Goal: Information Seeking & Learning: Find specific fact

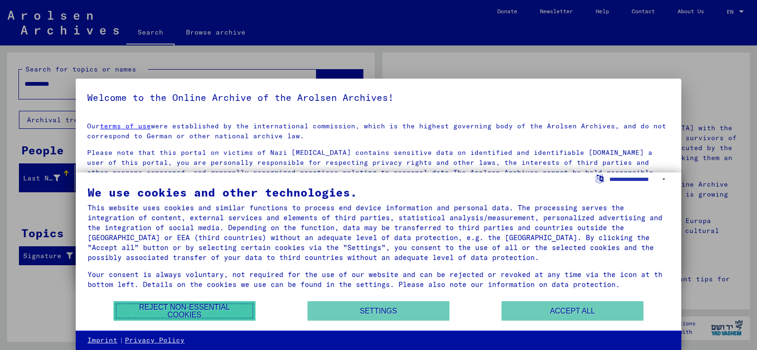
click at [213, 304] on button "Reject non-essential cookies" at bounding box center [185, 310] width 142 height 19
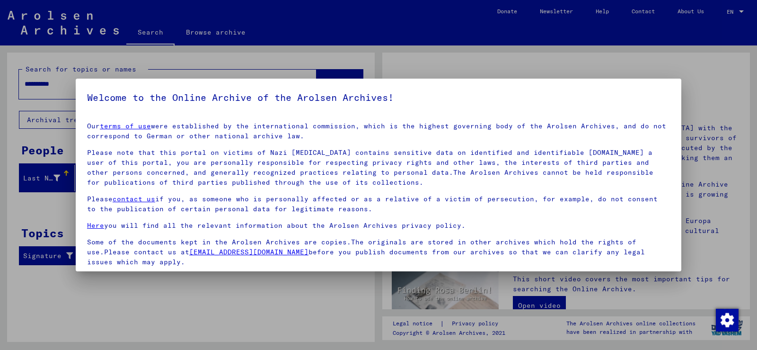
scroll to position [71, 0]
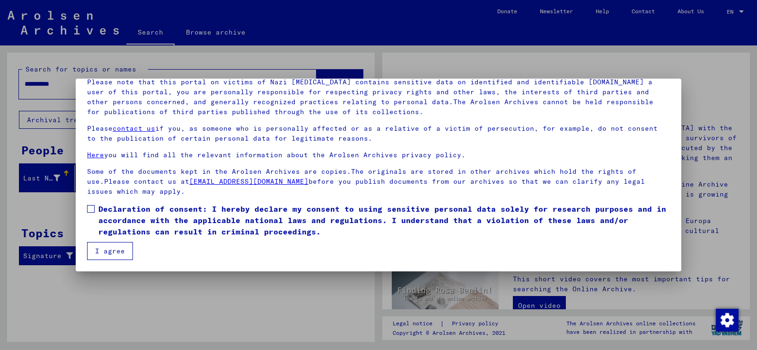
click at [90, 206] on span at bounding box center [91, 209] width 8 height 8
click at [111, 248] on button "I agree" at bounding box center [110, 251] width 46 height 18
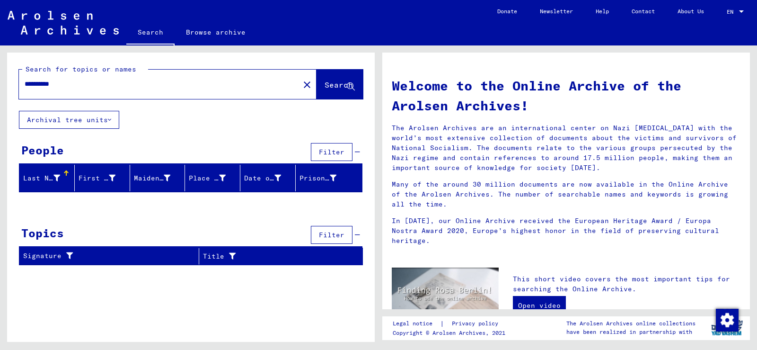
click at [325, 87] on span "Search" at bounding box center [339, 84] width 28 height 9
click at [328, 89] on span "Search" at bounding box center [340, 85] width 30 height 10
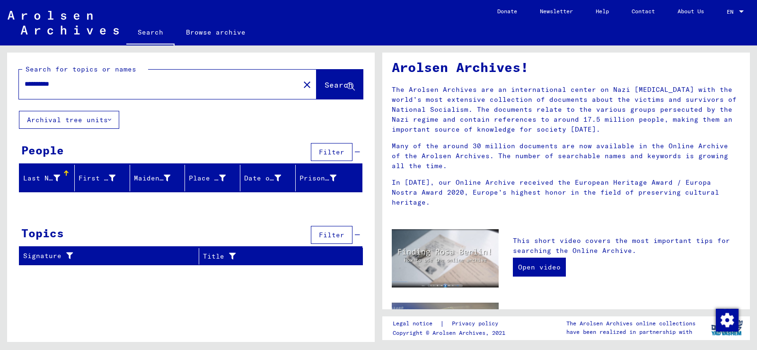
scroll to position [0, 0]
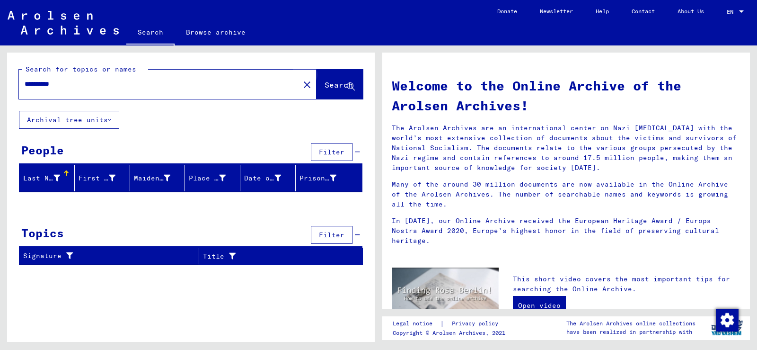
click at [343, 86] on span "Search" at bounding box center [339, 84] width 28 height 9
click at [101, 84] on input "**********" at bounding box center [157, 84] width 264 height 10
click at [335, 83] on span "Search" at bounding box center [339, 84] width 28 height 9
click at [105, 120] on button "Archival tree units" at bounding box center [69, 120] width 100 height 18
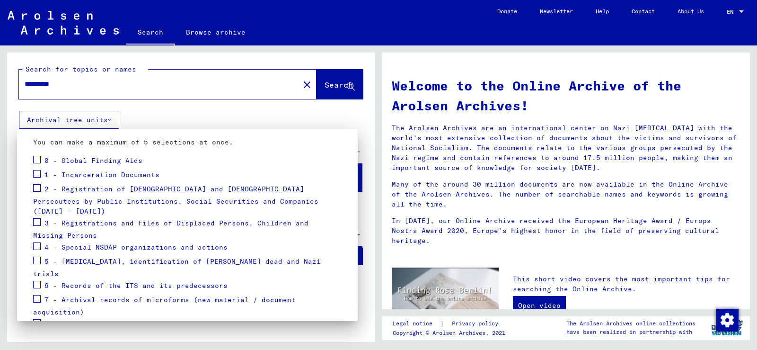
scroll to position [126, 0]
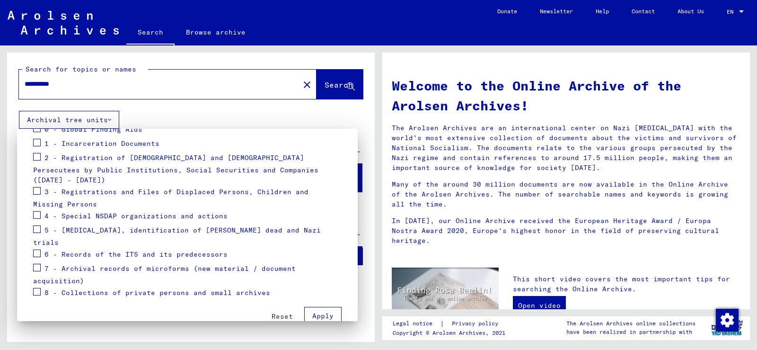
click at [261, 116] on div at bounding box center [378, 175] width 757 height 350
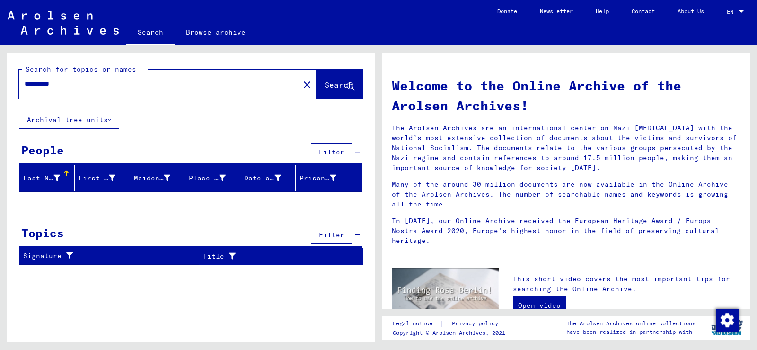
click at [337, 82] on span "Search" at bounding box center [339, 84] width 28 height 9
click at [325, 86] on span "Search" at bounding box center [339, 84] width 28 height 9
click at [92, 90] on div "**********" at bounding box center [153, 83] width 269 height 21
